Goal: Transaction & Acquisition: Purchase product/service

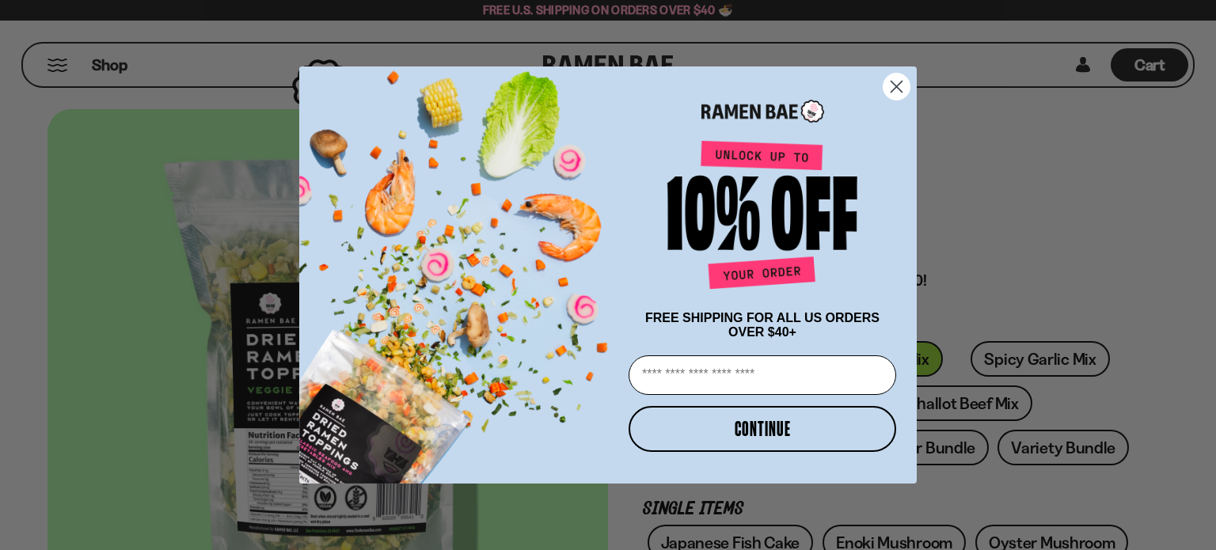
click at [894, 76] on circle "Close dialog" at bounding box center [896, 87] width 26 height 26
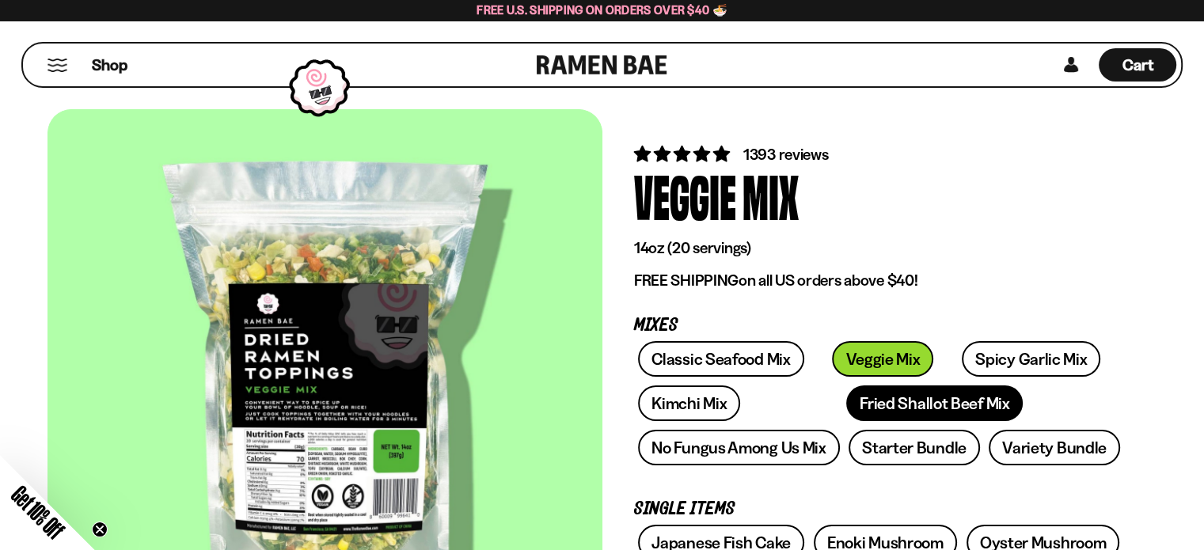
click at [846, 404] on link "Fried Shallot Beef Mix" at bounding box center [934, 403] width 177 height 36
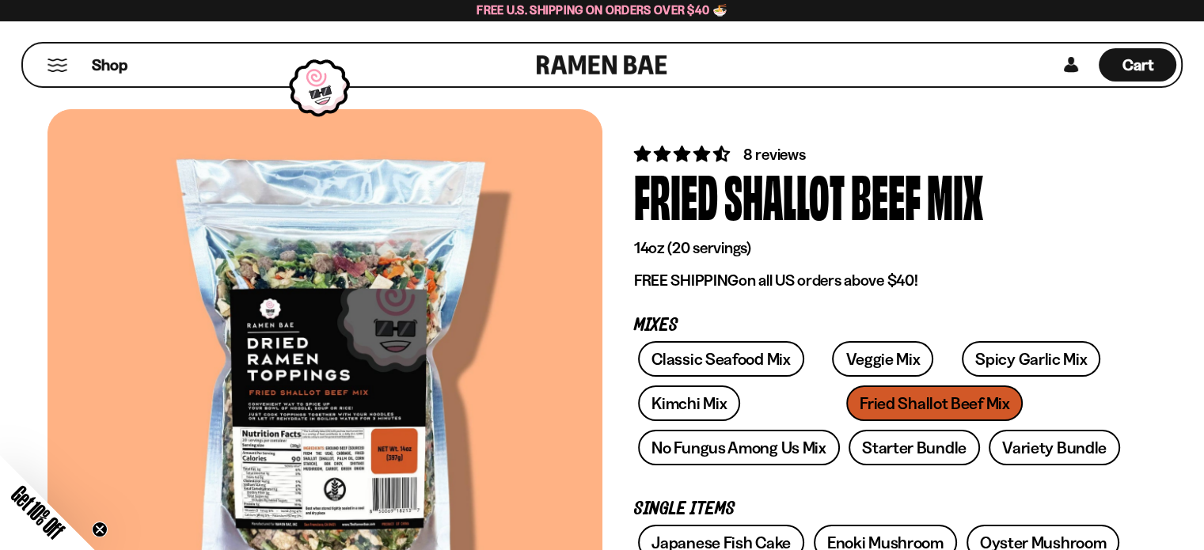
click at [585, 63] on link at bounding box center [602, 65] width 131 height 43
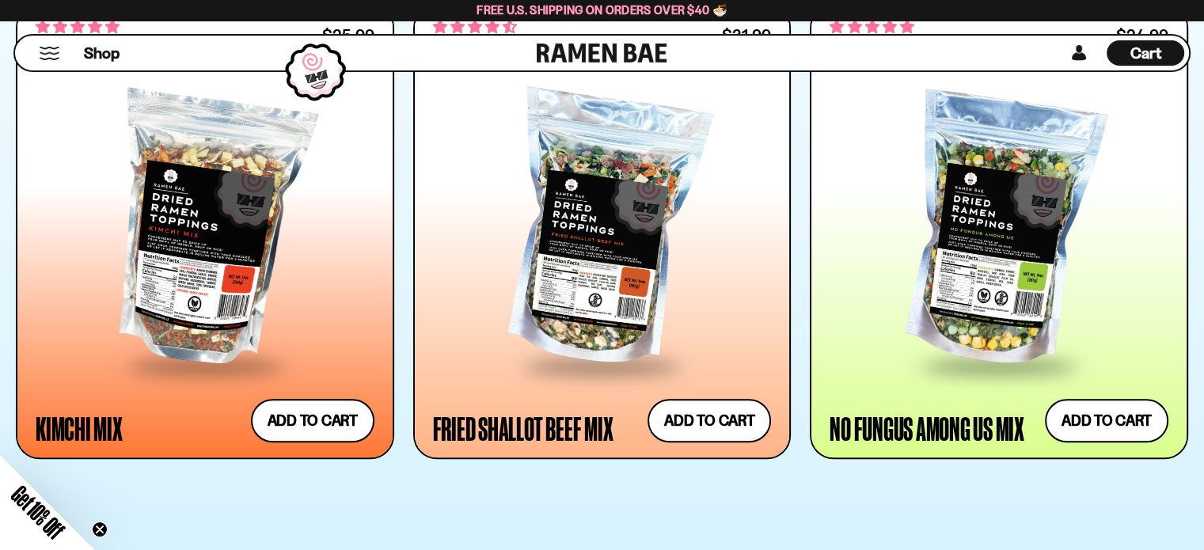
scroll to position [1466, 0]
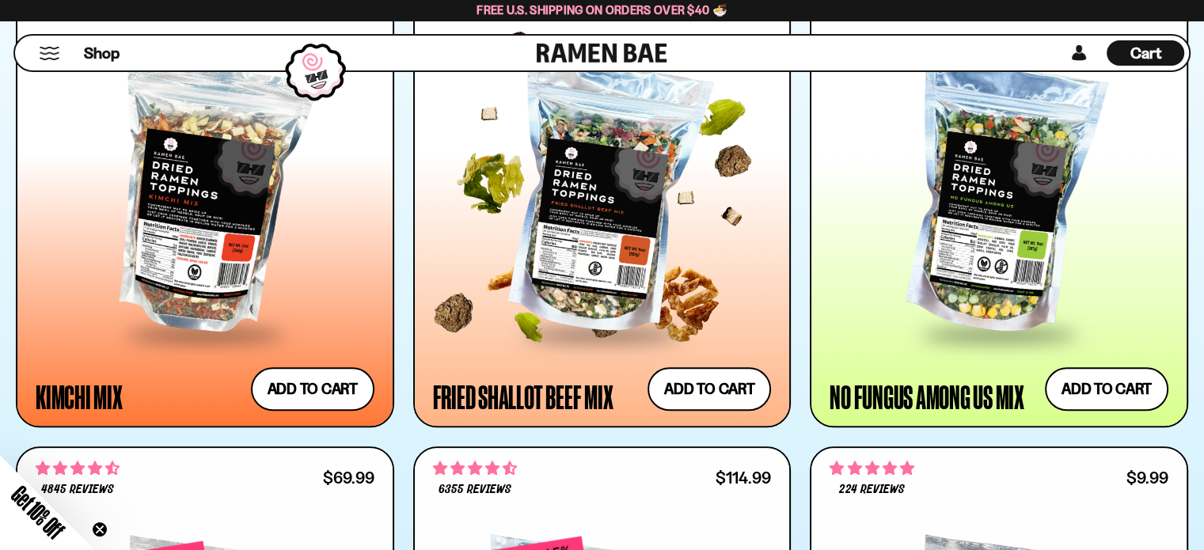
click at [618, 214] on div at bounding box center [602, 199] width 339 height 266
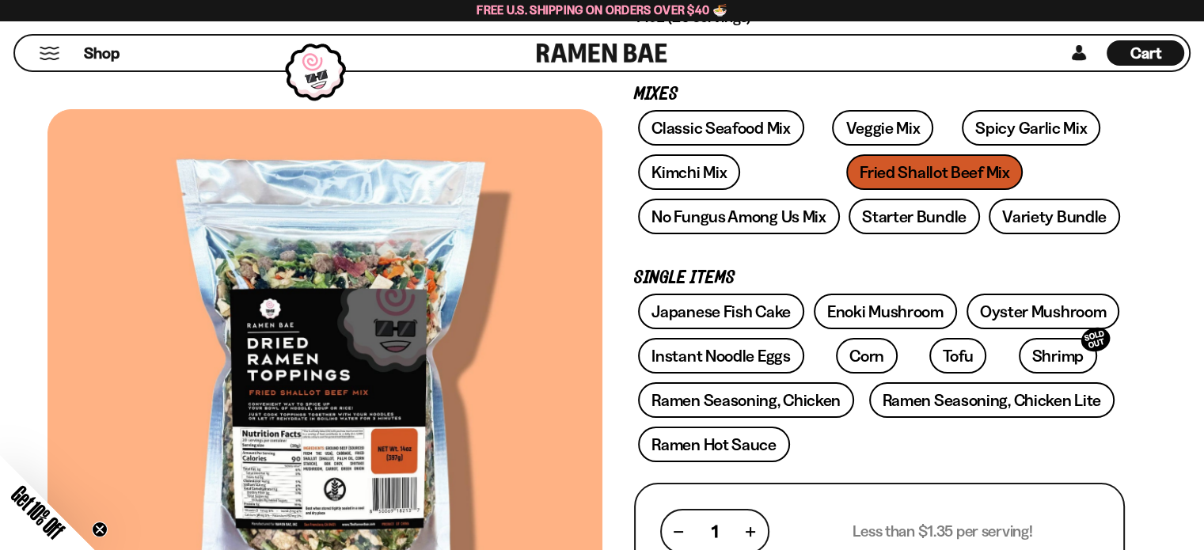
scroll to position [212, 0]
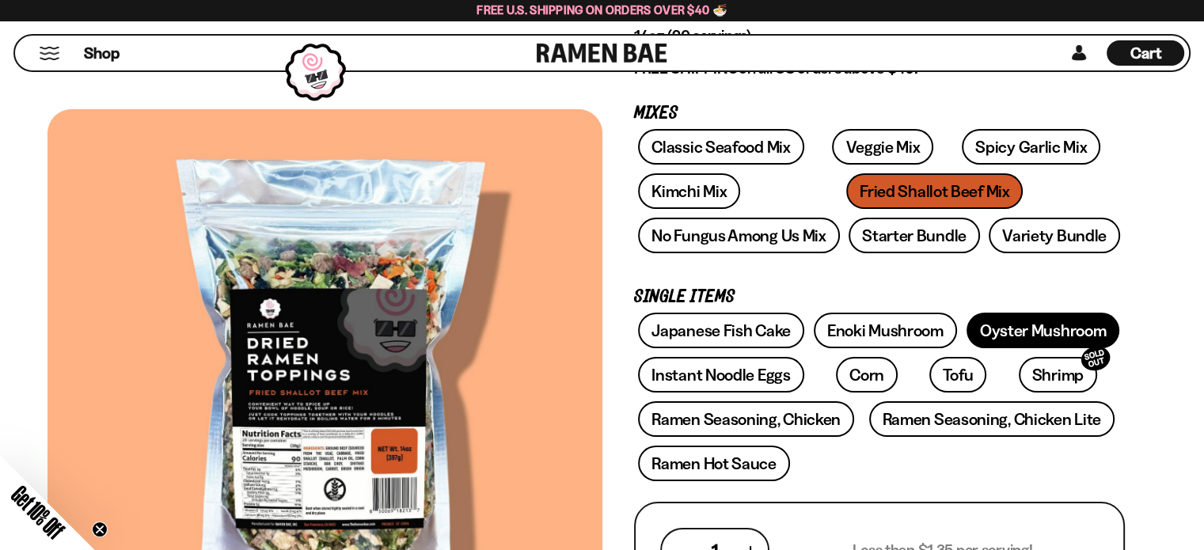
click at [1082, 321] on link "Oyster Mushroom" at bounding box center [1043, 331] width 154 height 36
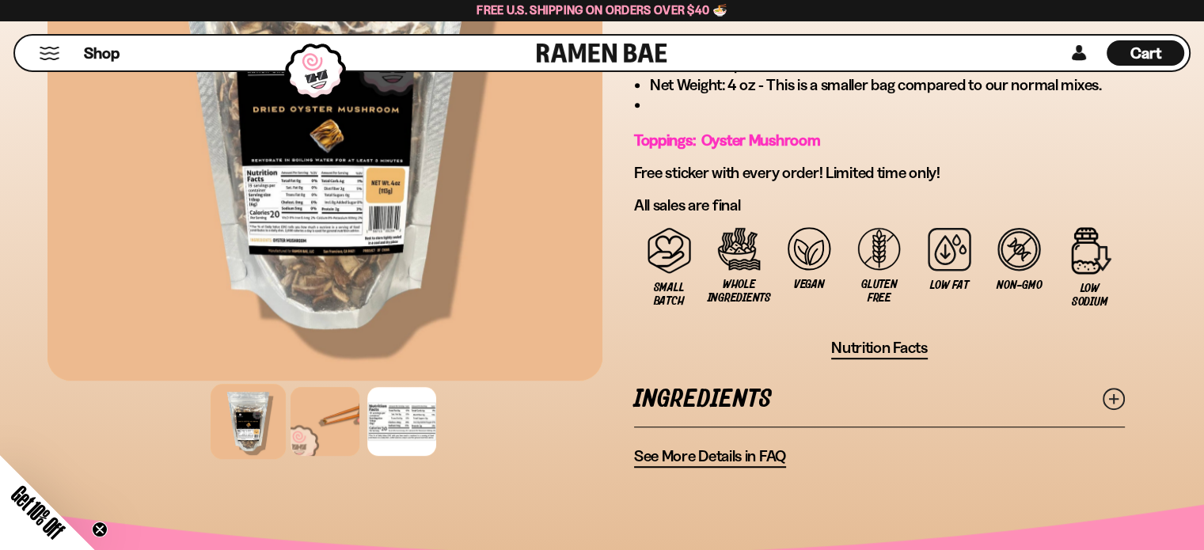
scroll to position [975, 0]
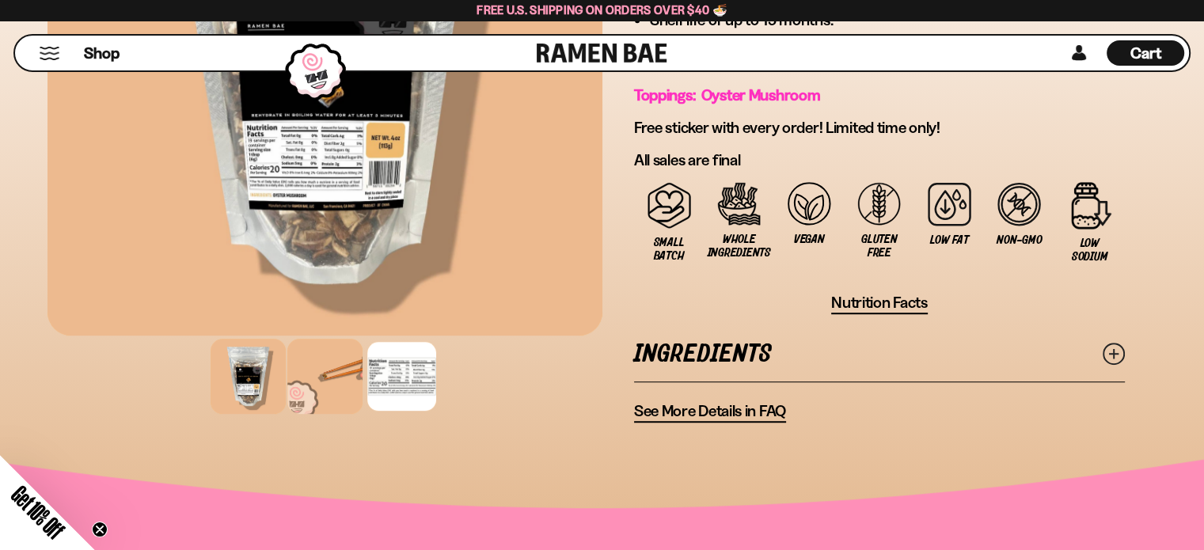
click at [325, 378] on div at bounding box center [324, 376] width 75 height 75
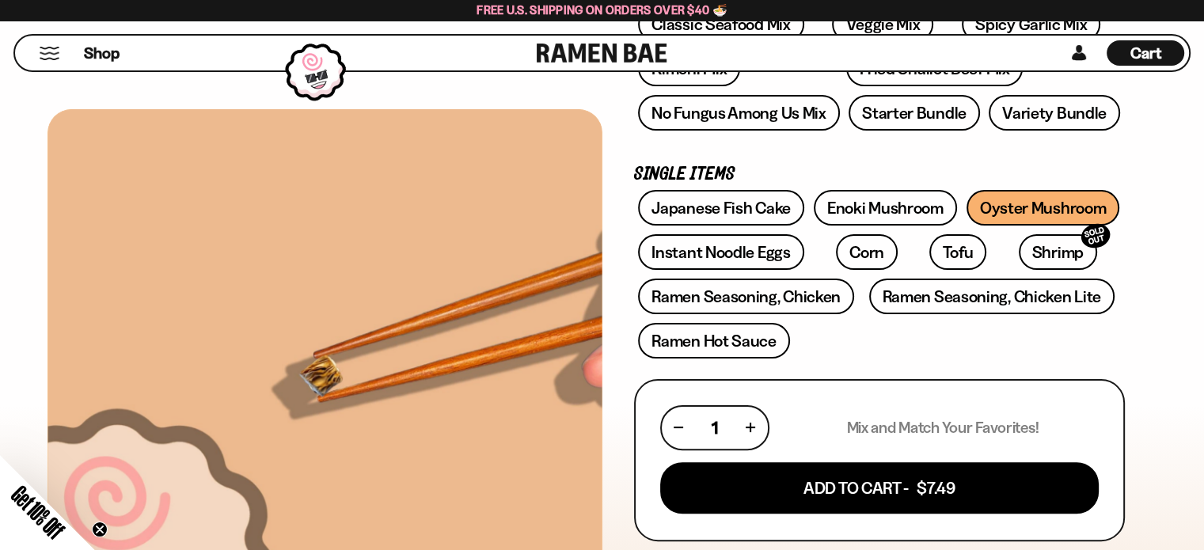
scroll to position [279, 0]
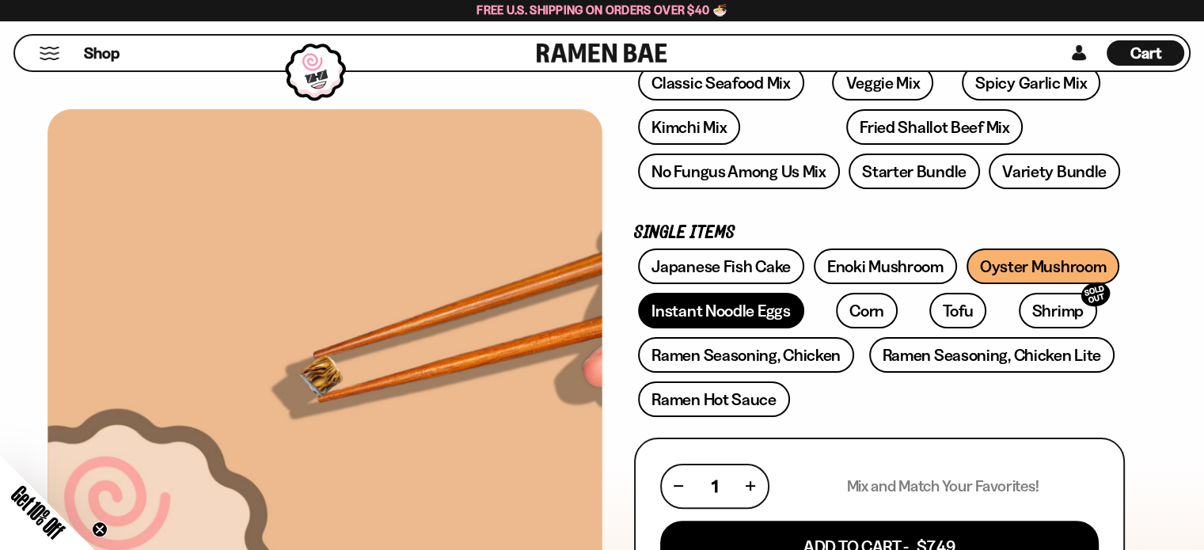
click at [749, 309] on link "Instant Noodle Eggs" at bounding box center [720, 311] width 165 height 36
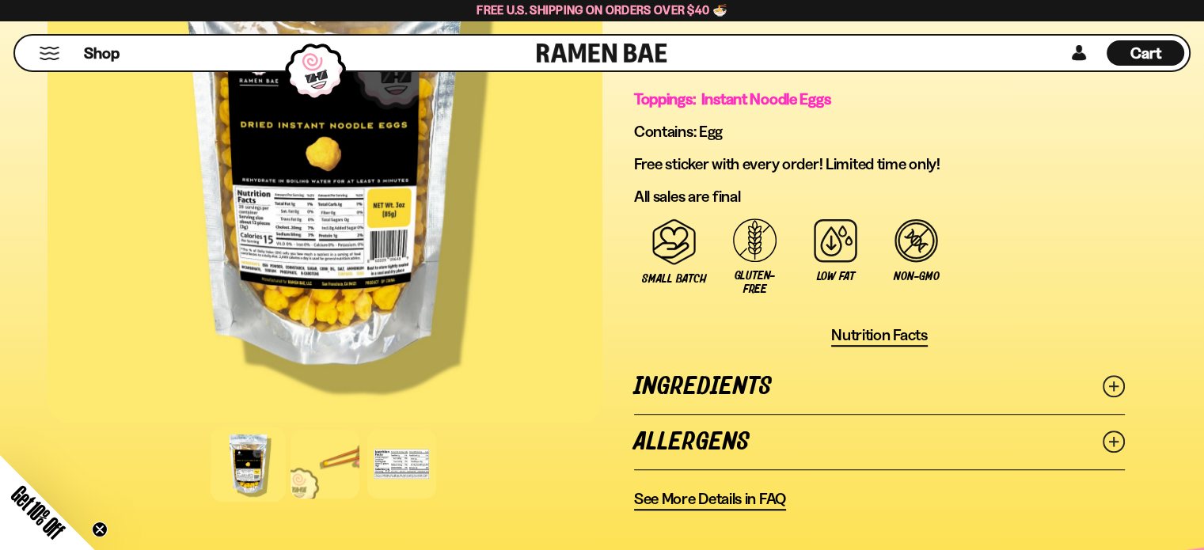
scroll to position [981, 0]
click at [338, 455] on div at bounding box center [324, 464] width 75 height 75
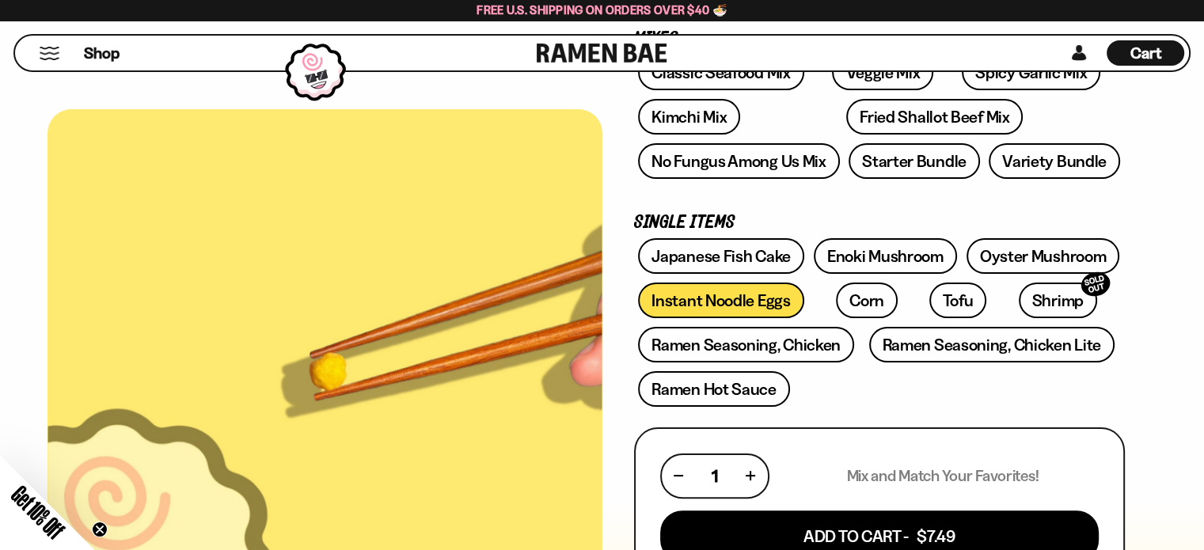
scroll to position [253, 0]
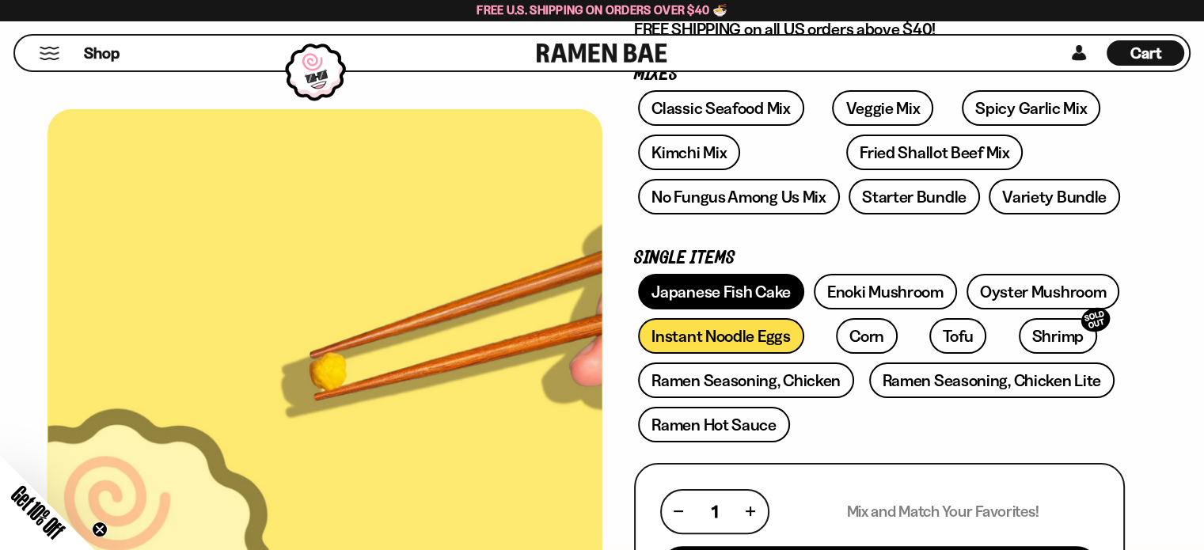
click at [747, 292] on link "Japanese Fish Cake" at bounding box center [721, 292] width 166 height 36
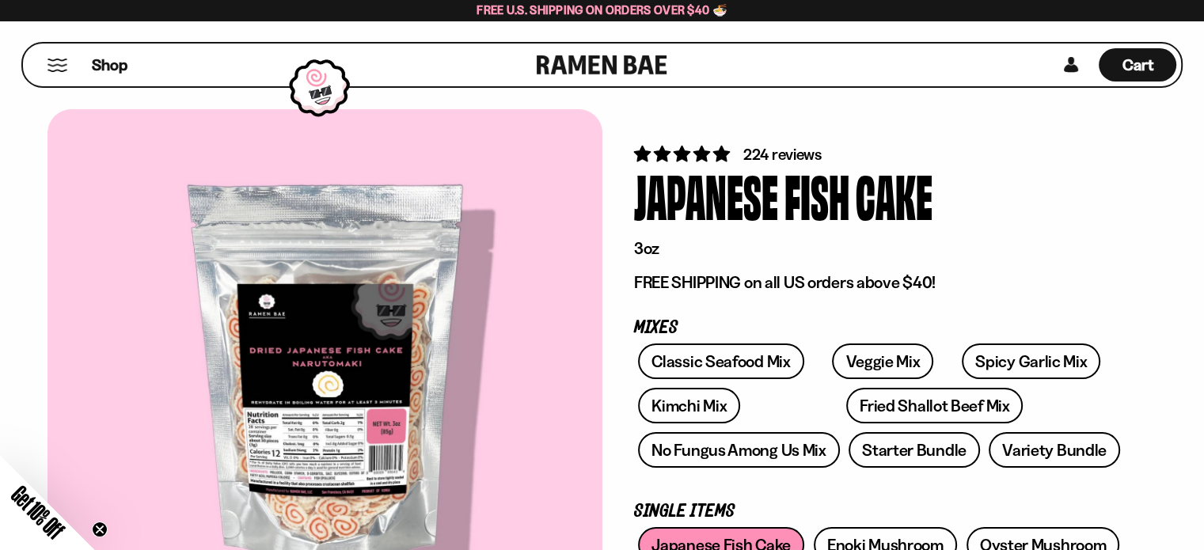
click at [58, 60] on button "Mobile Menu Trigger" at bounding box center [57, 65] width 21 height 13
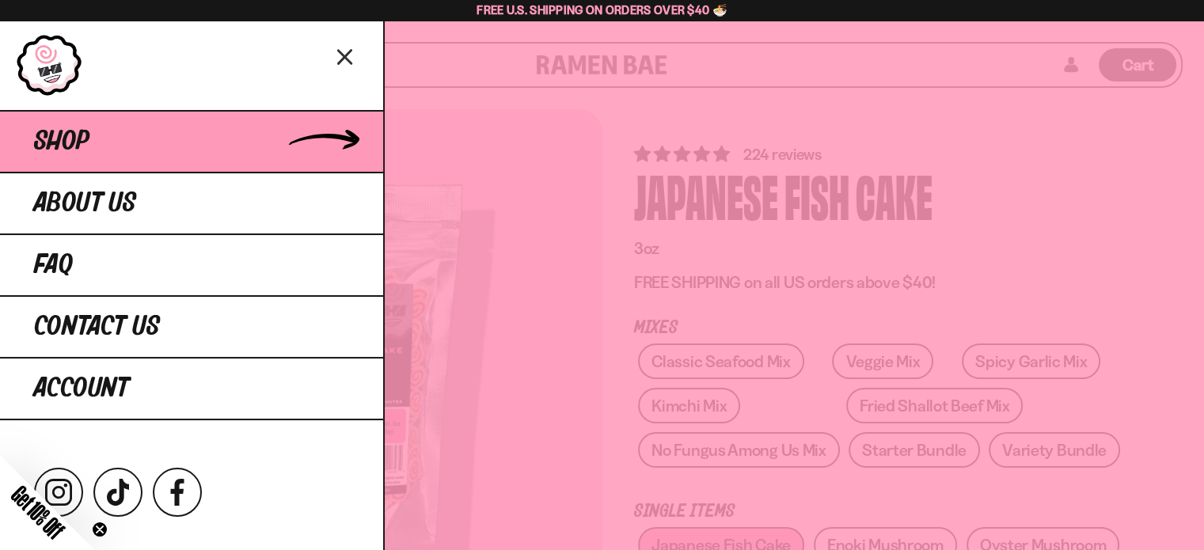
click at [61, 134] on span "Shop" at bounding box center [61, 141] width 55 height 28
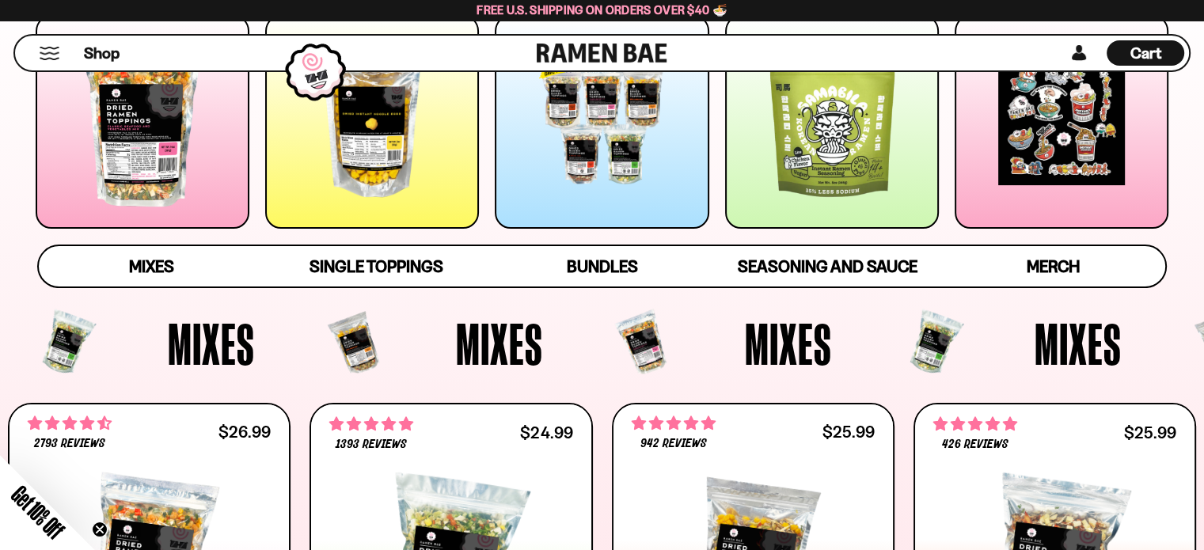
scroll to position [317, 0]
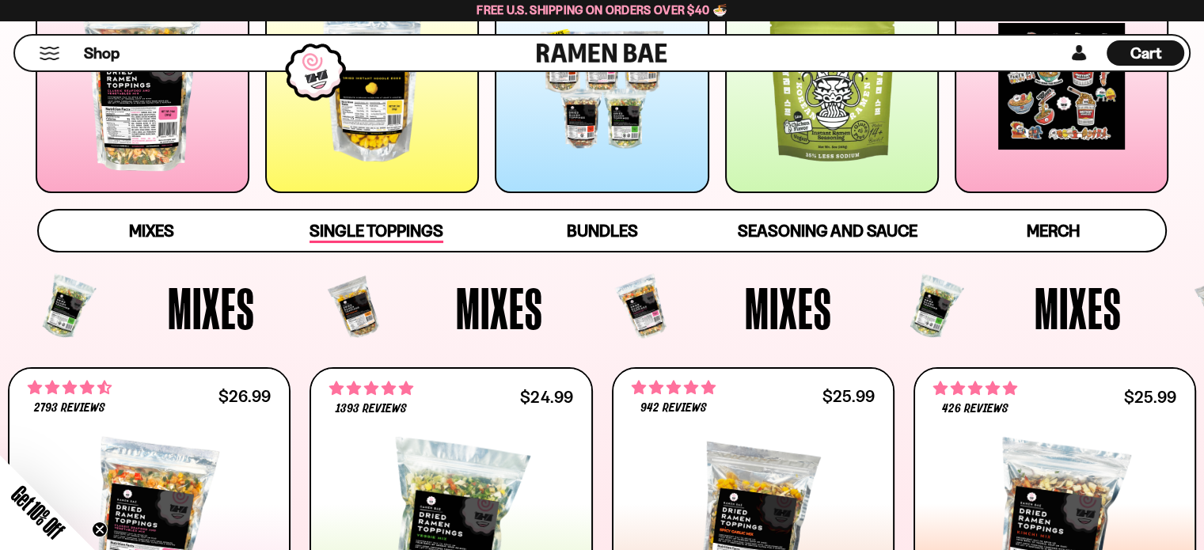
click at [358, 233] on span "Single Toppings" at bounding box center [376, 232] width 134 height 22
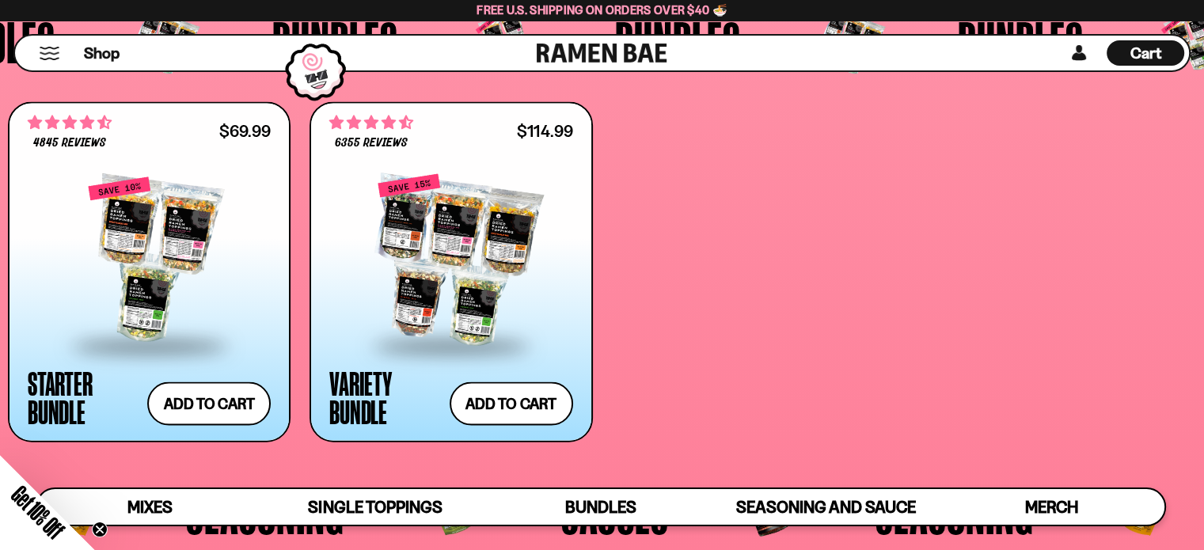
scroll to position [3365, 0]
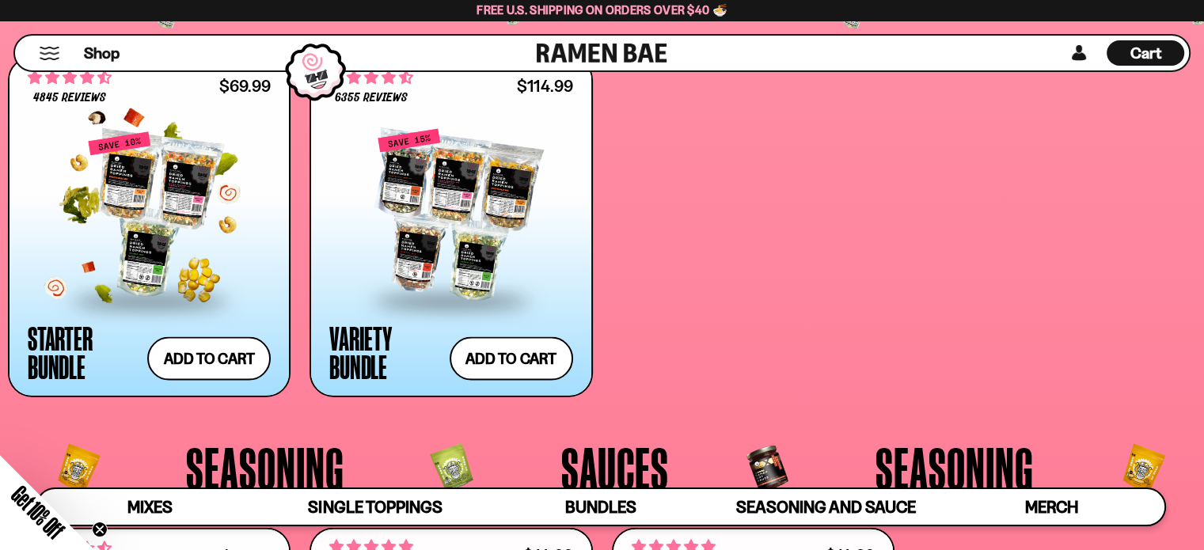
click at [111, 231] on div at bounding box center [149, 215] width 243 height 168
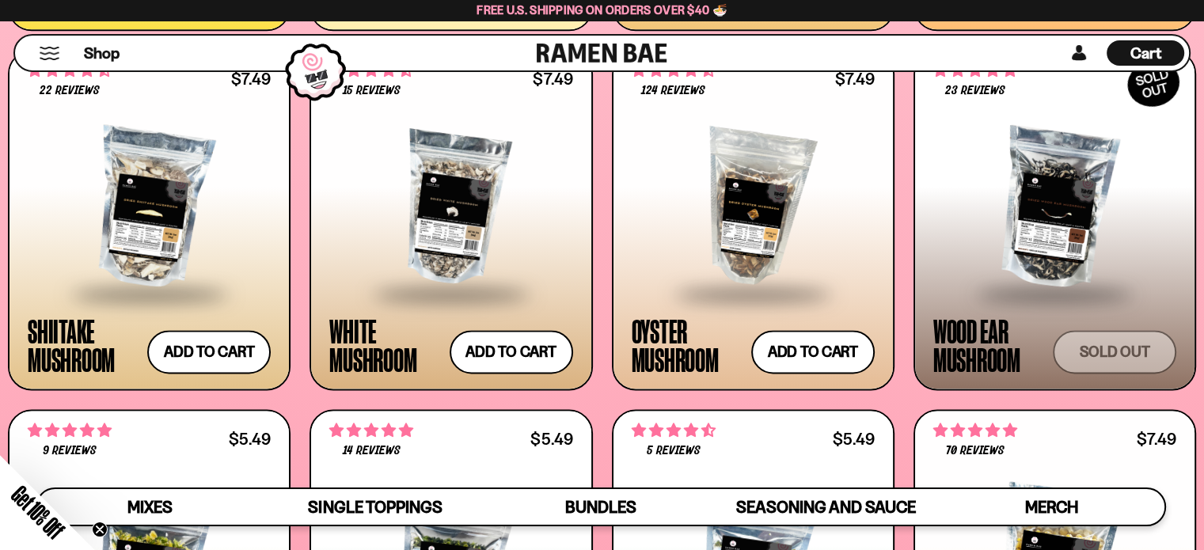
scroll to position [2166, 0]
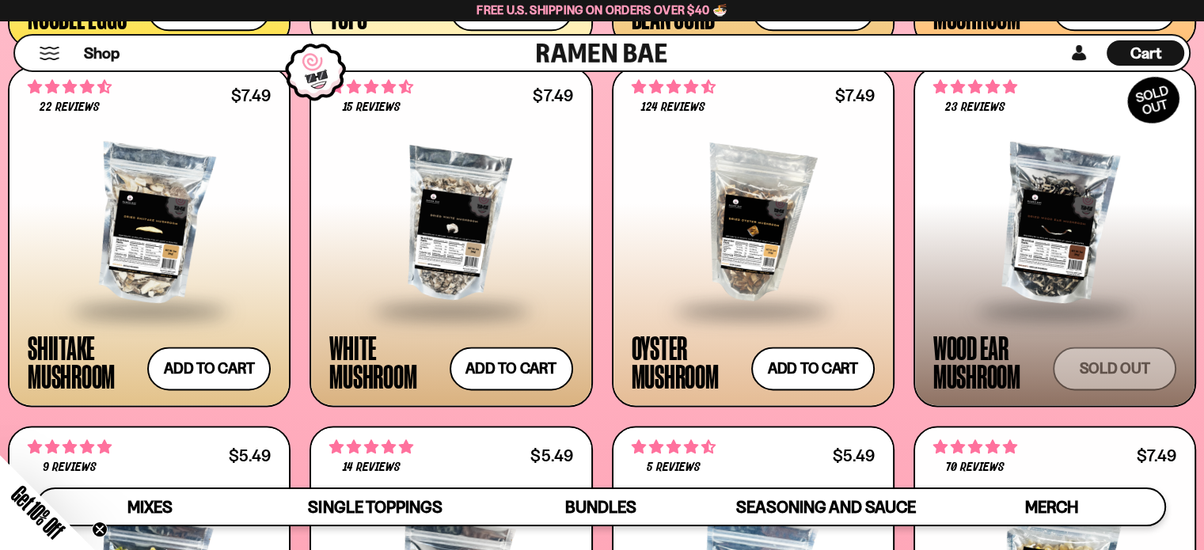
click at [1083, 218] on div at bounding box center [1054, 225] width 243 height 168
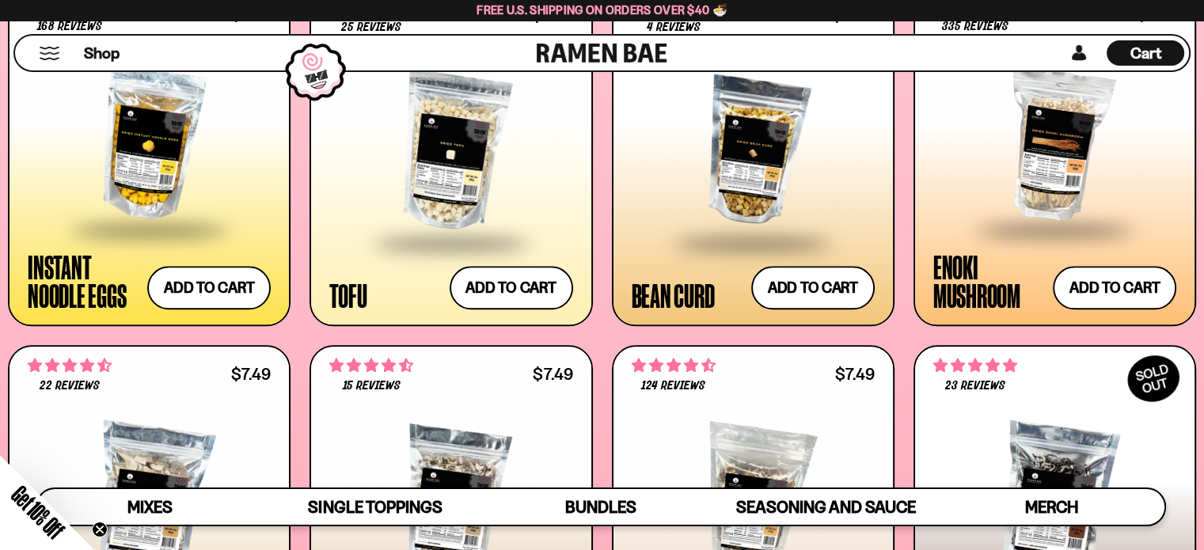
scroll to position [1868, 0]
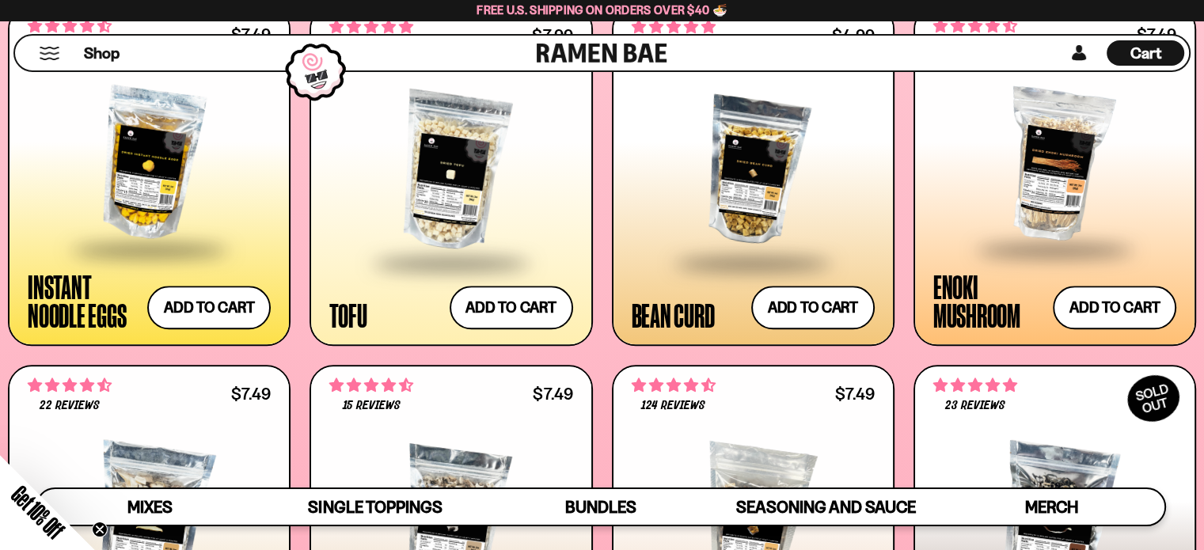
click at [1090, 162] on div at bounding box center [1054, 164] width 243 height 168
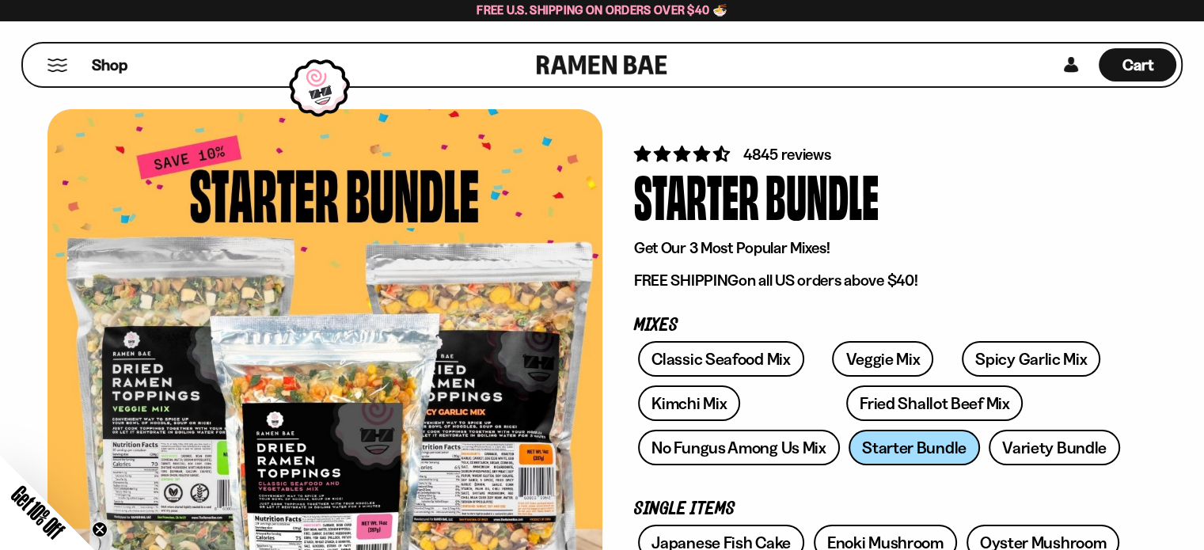
click at [1078, 277] on p "FREE SHIPPING on all US orders above $40!" at bounding box center [879, 281] width 491 height 20
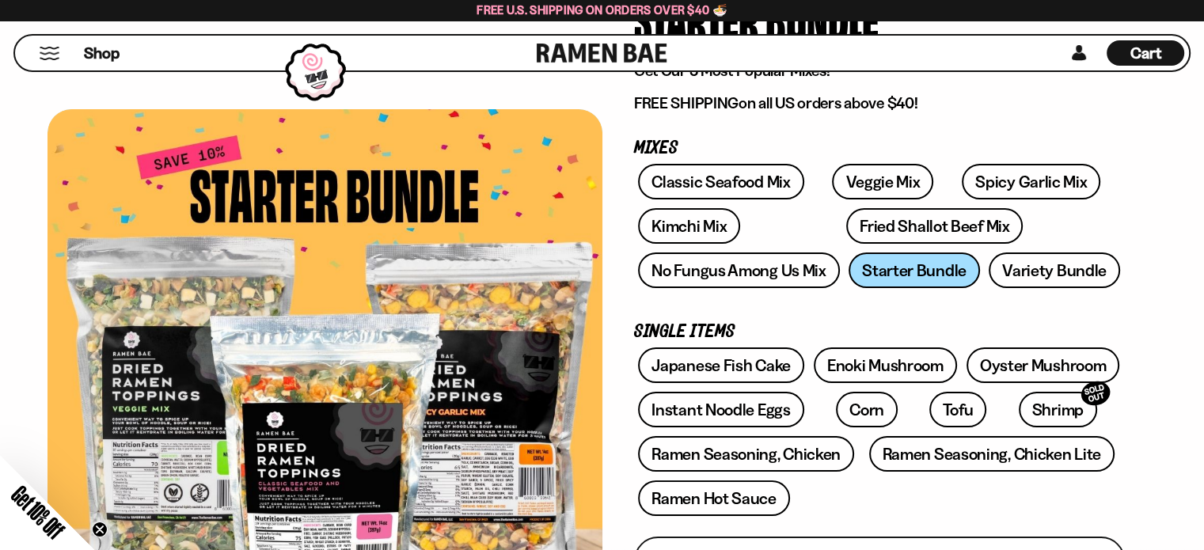
scroll to position [158, 0]
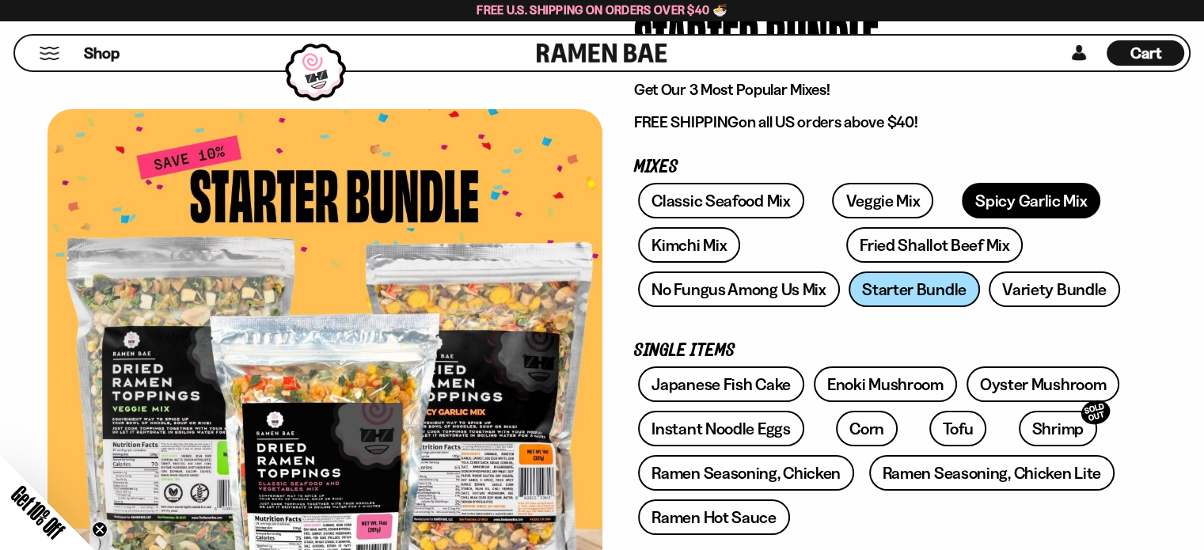
click at [978, 205] on link "Spicy Garlic Mix" at bounding box center [1031, 201] width 139 height 36
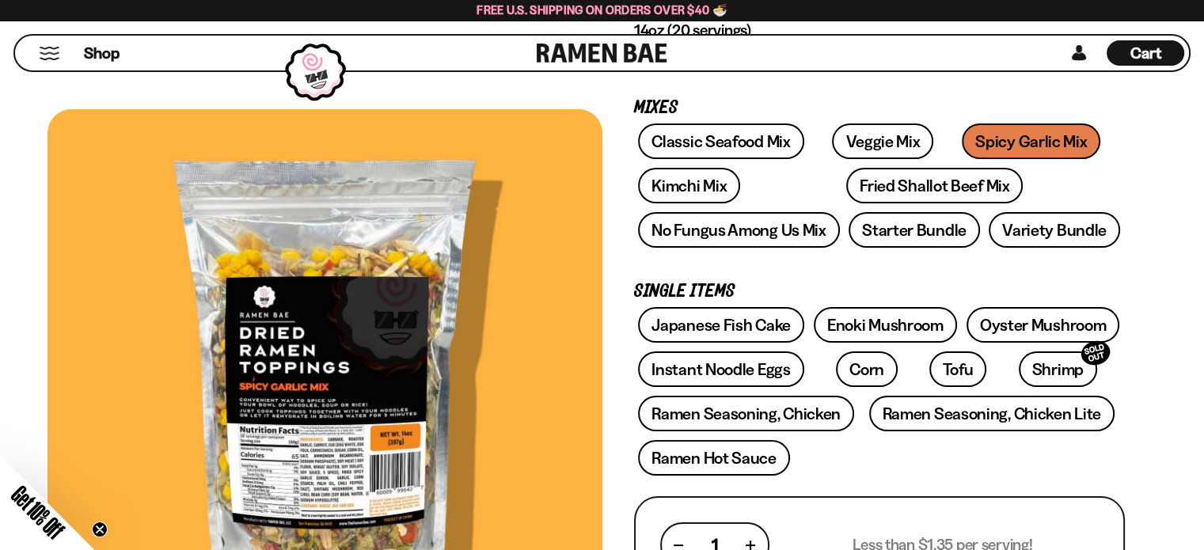
scroll to position [158, 0]
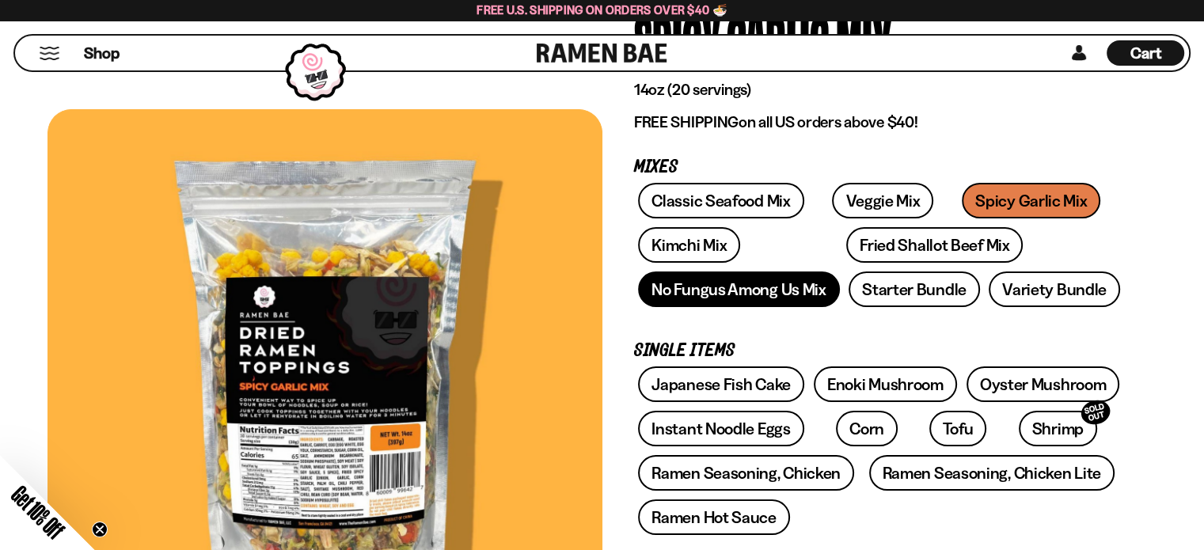
click at [772, 284] on link "No Fungus Among Us Mix" at bounding box center [738, 289] width 201 height 36
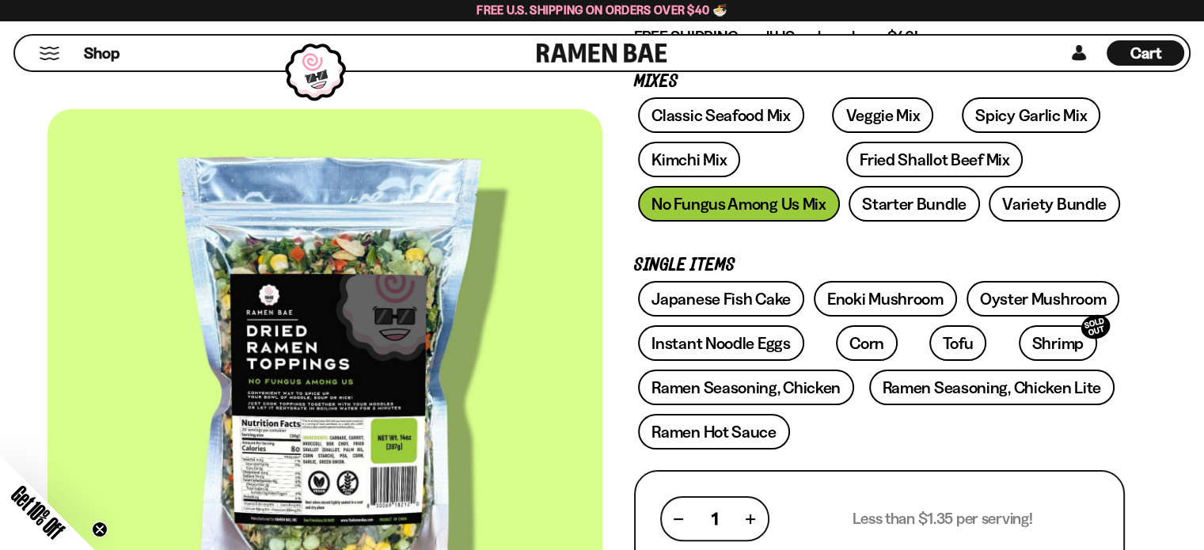
scroll to position [164, 0]
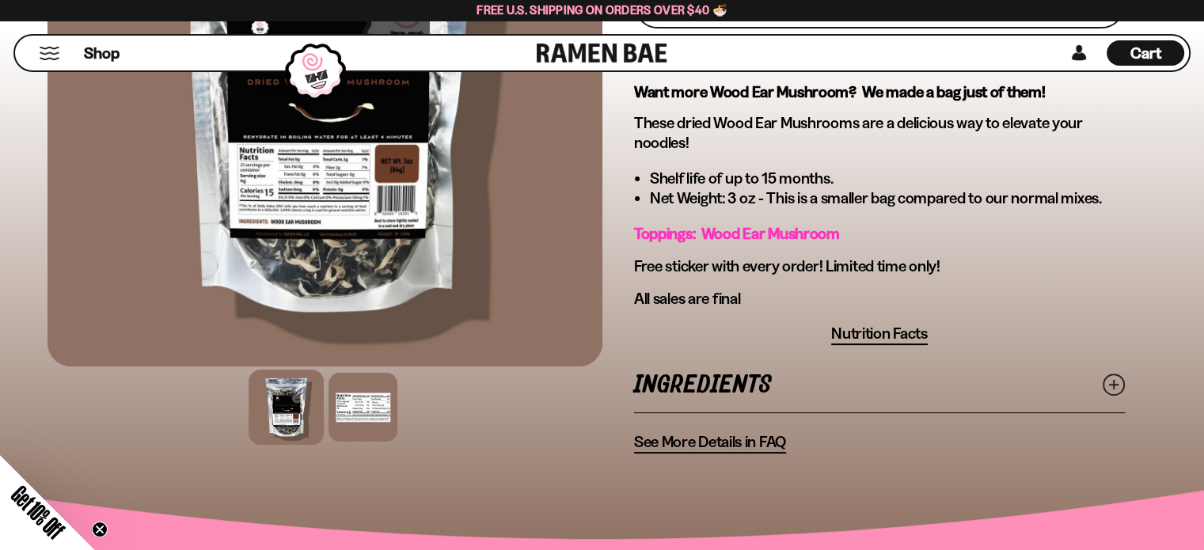
scroll to position [443, 0]
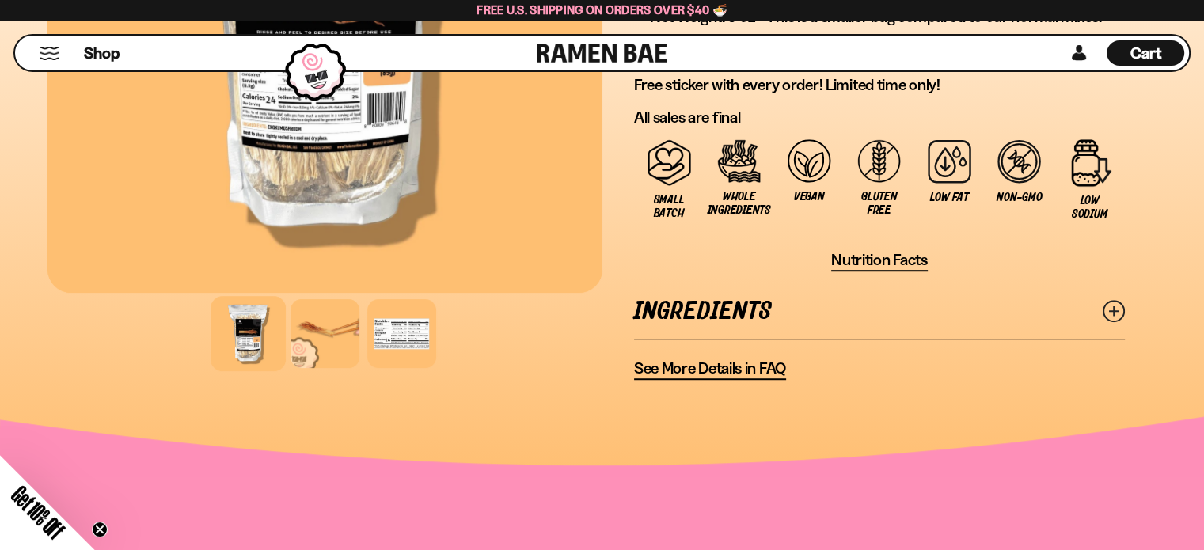
scroll to position [981, 0]
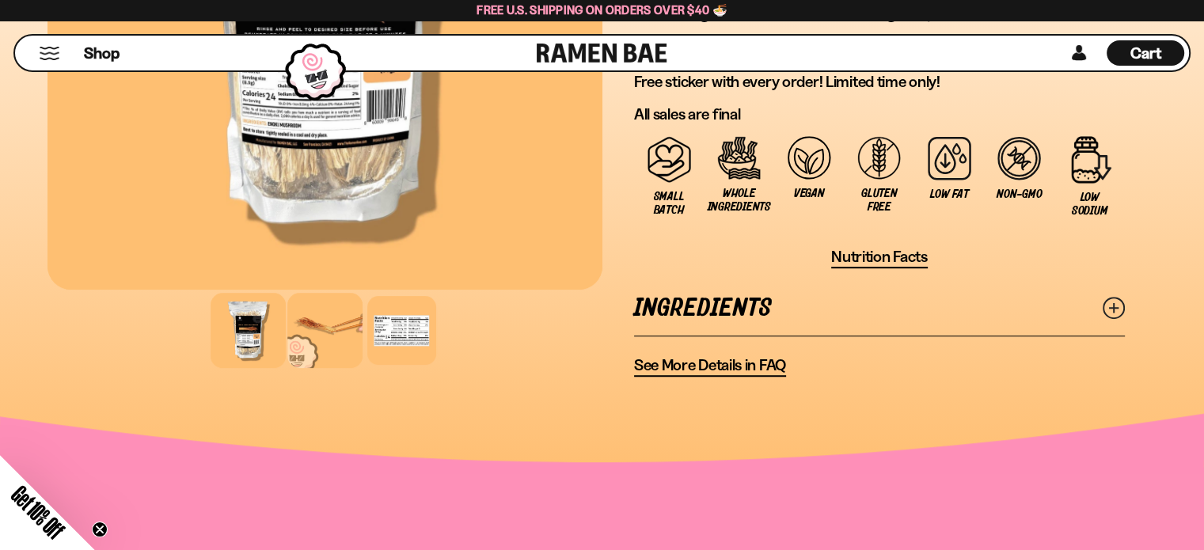
click at [309, 322] on div at bounding box center [324, 330] width 75 height 75
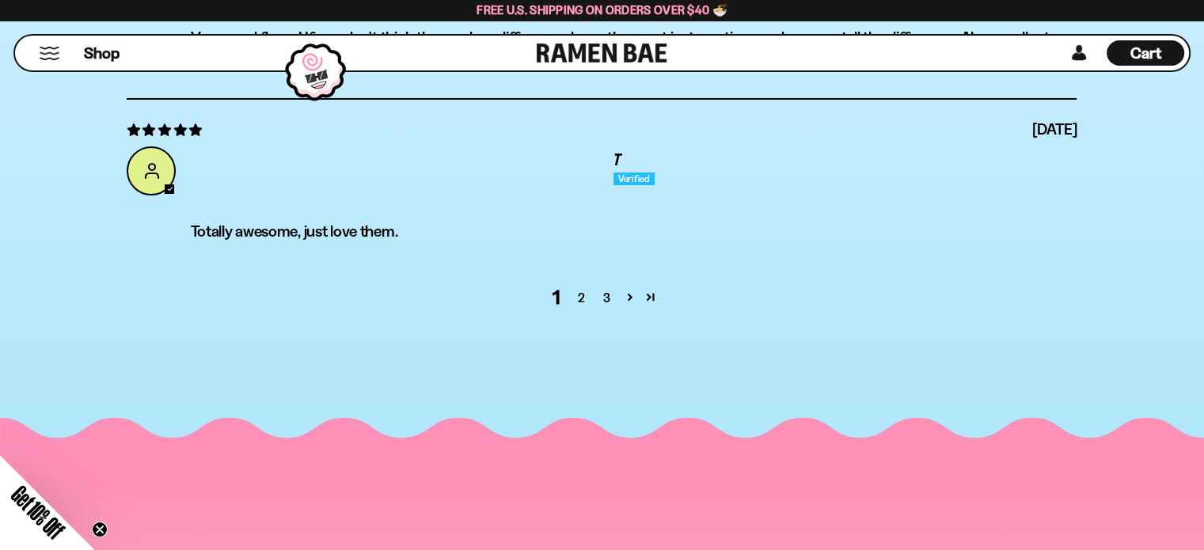
scroll to position [5857, 0]
